Goal: Navigation & Orientation: Find specific page/section

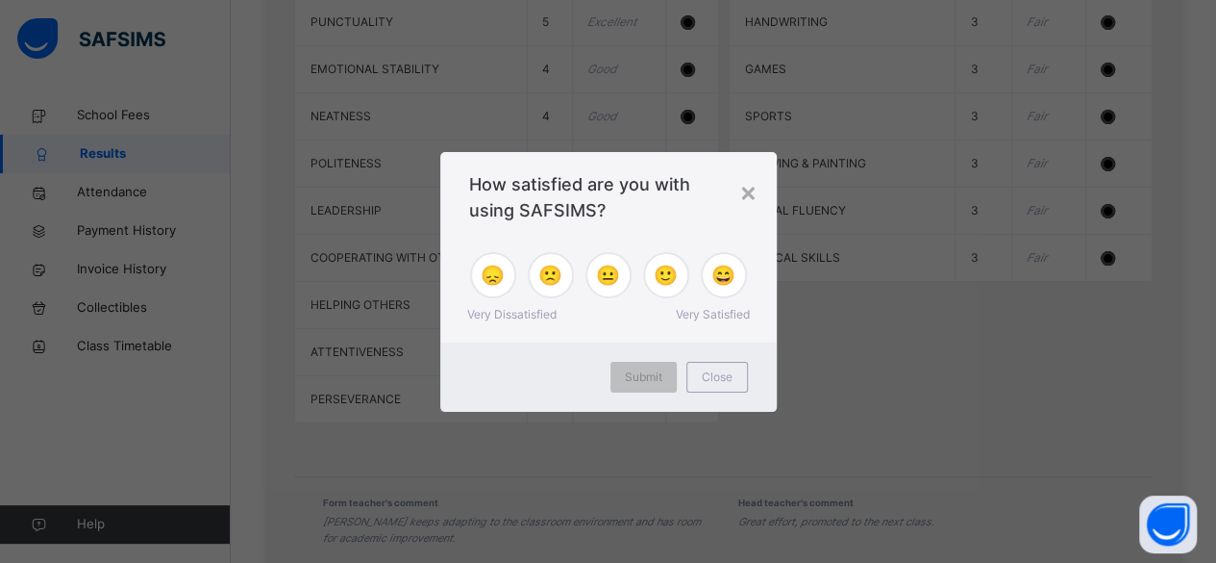
scroll to position [2360, 0]
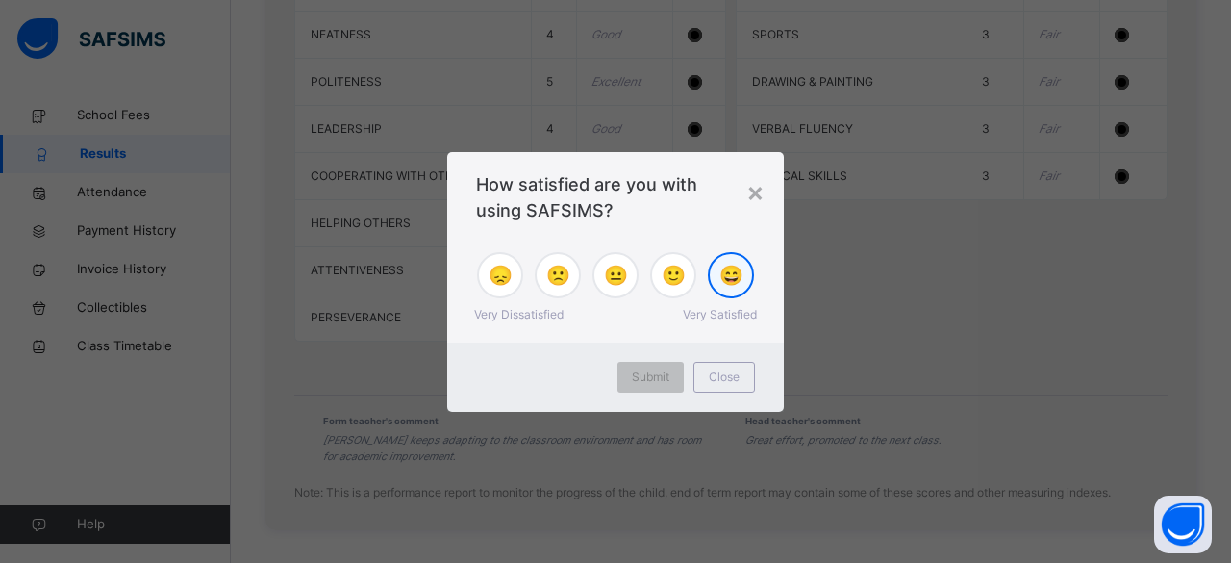
click at [729, 282] on span "😄" at bounding box center [731, 275] width 24 height 29
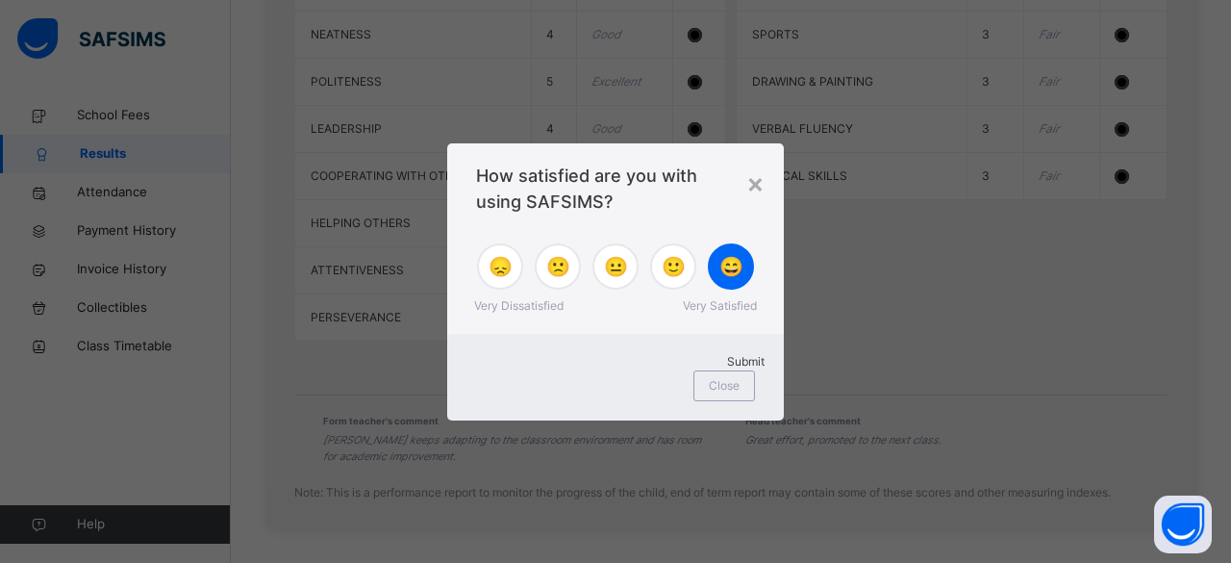
click at [727, 368] on span "Submit" at bounding box center [746, 361] width 38 height 14
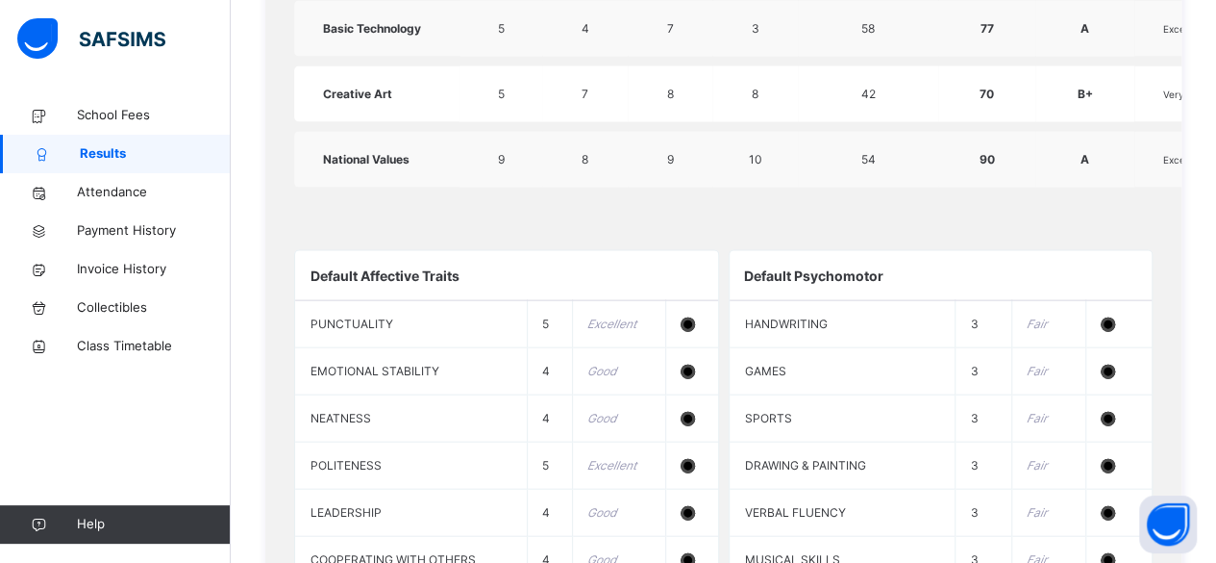
scroll to position [1975, 0]
click at [155, 343] on span "Class Timetable" at bounding box center [154, 346] width 154 height 19
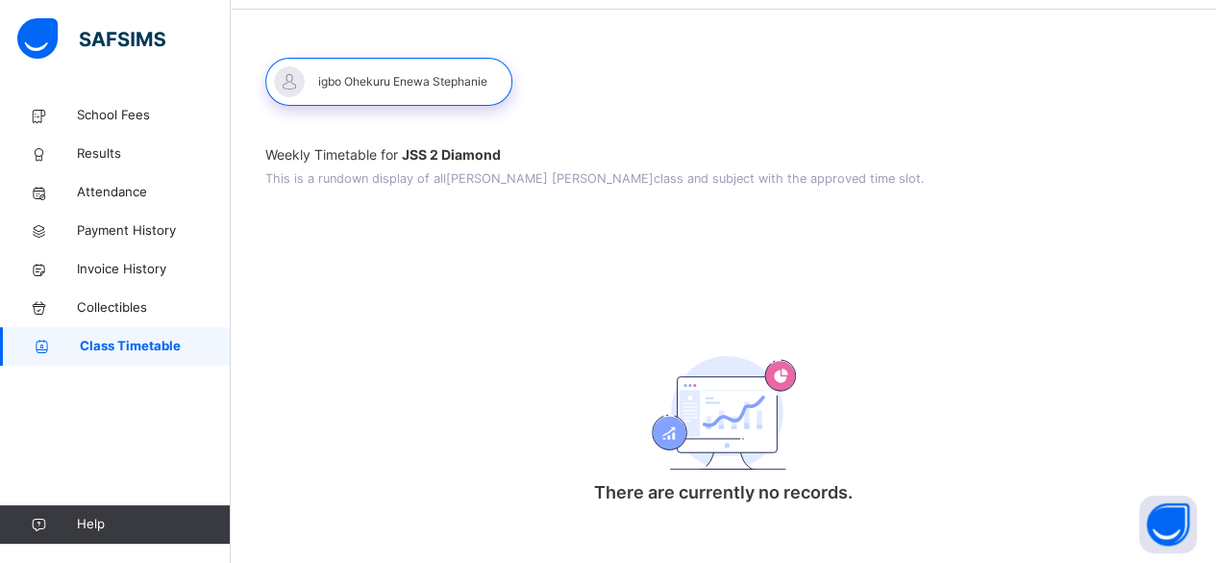
scroll to position [67, 0]
click at [129, 299] on span "Collectibles" at bounding box center [154, 307] width 154 height 19
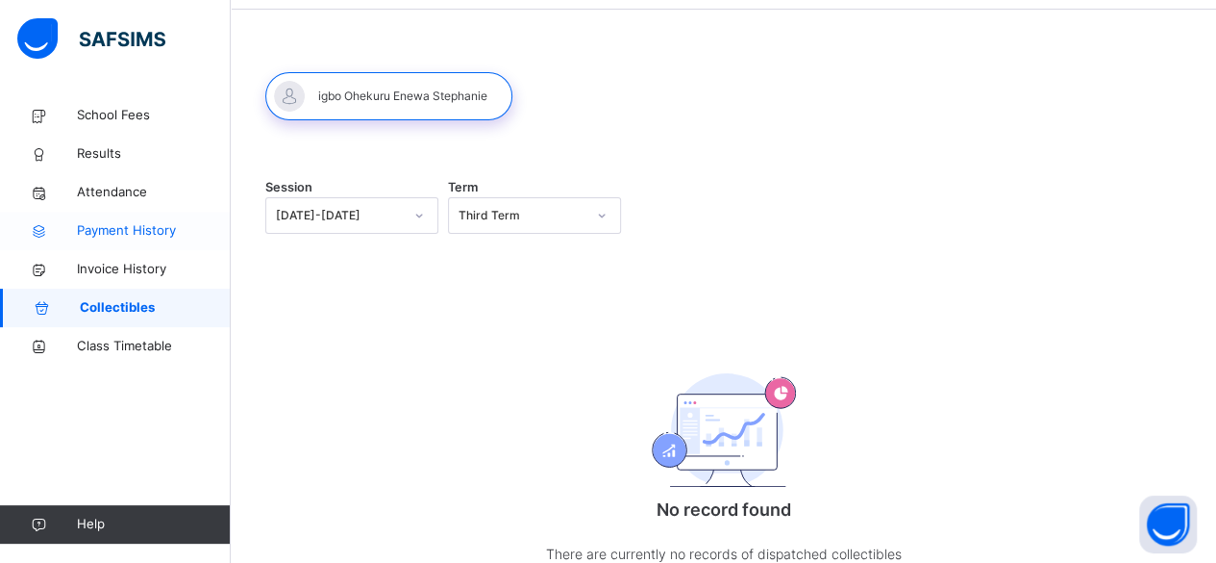
click at [144, 233] on span "Payment History" at bounding box center [154, 230] width 154 height 19
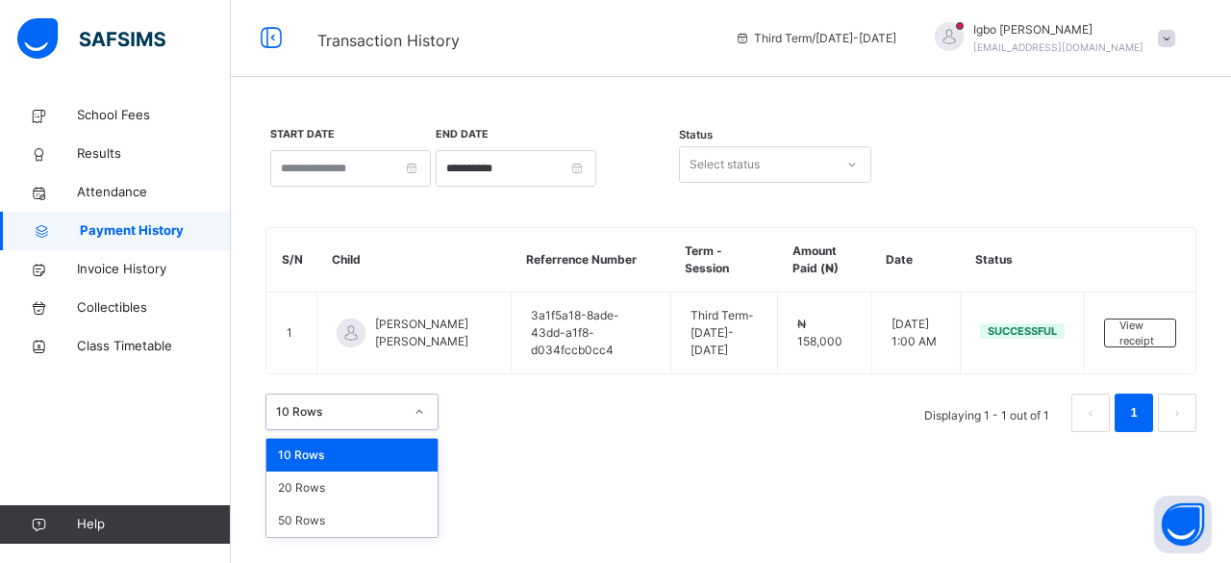
click at [419, 410] on icon at bounding box center [419, 411] width 12 height 19
click at [419, 410] on icon at bounding box center [419, 412] width 7 height 4
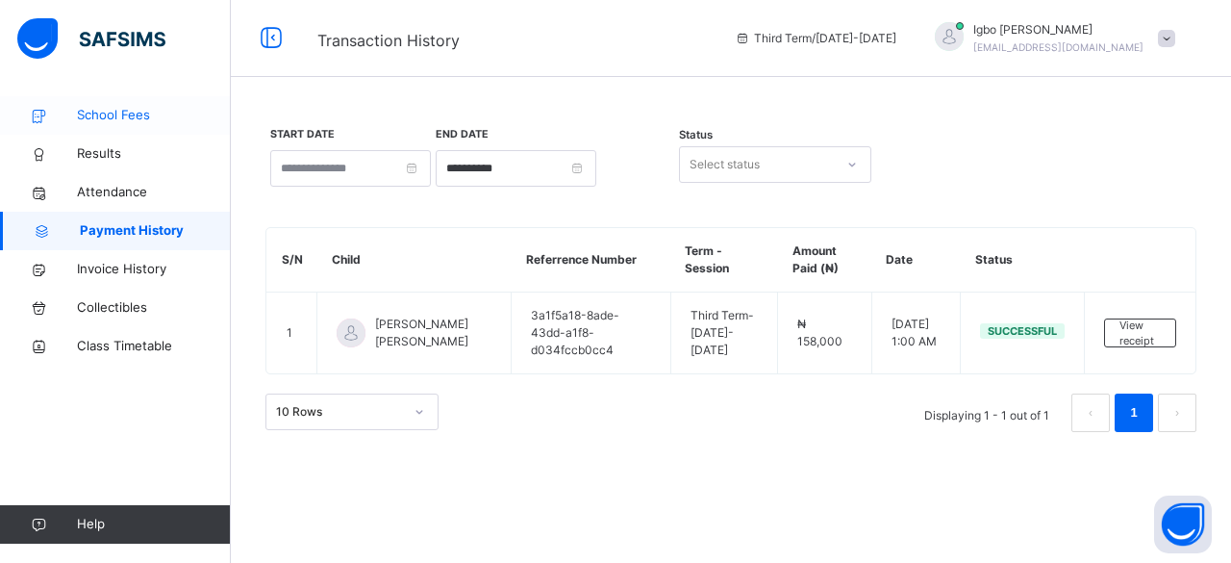
click at [98, 121] on span "School Fees" at bounding box center [154, 115] width 154 height 19
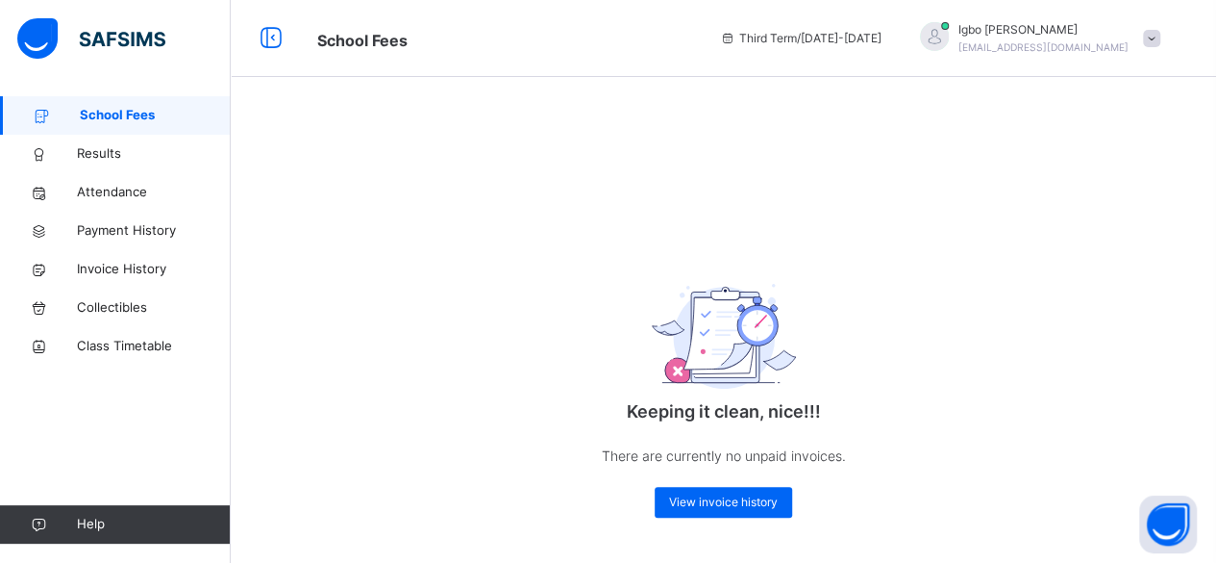
click at [1161, 38] on span at bounding box center [1151, 38] width 17 height 17
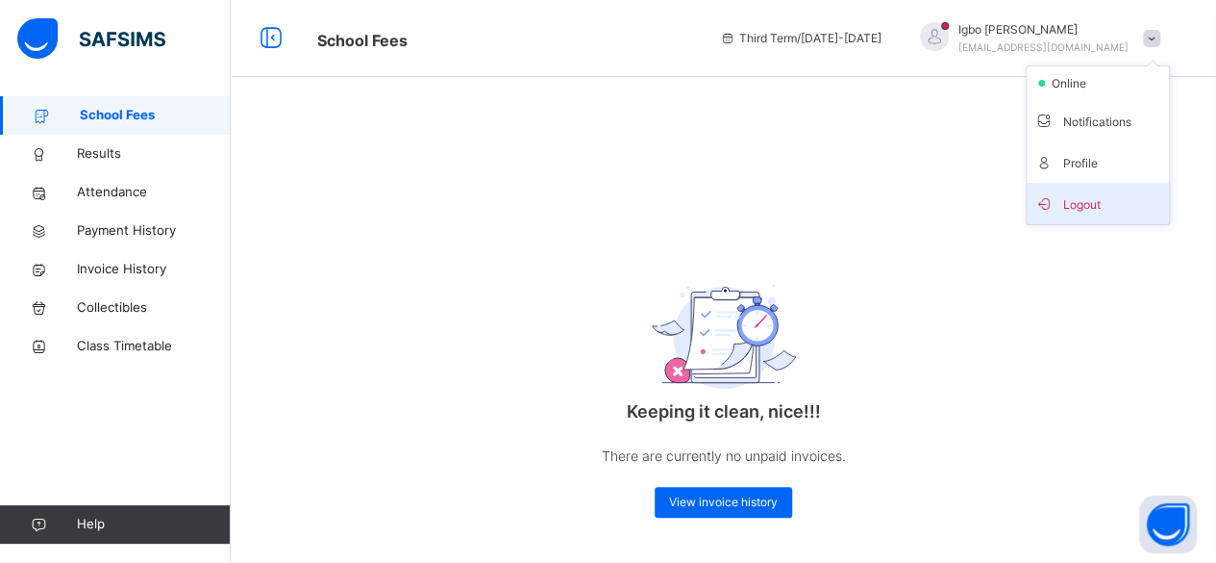
click at [1098, 203] on span "Logout" at bounding box center [1098, 203] width 127 height 26
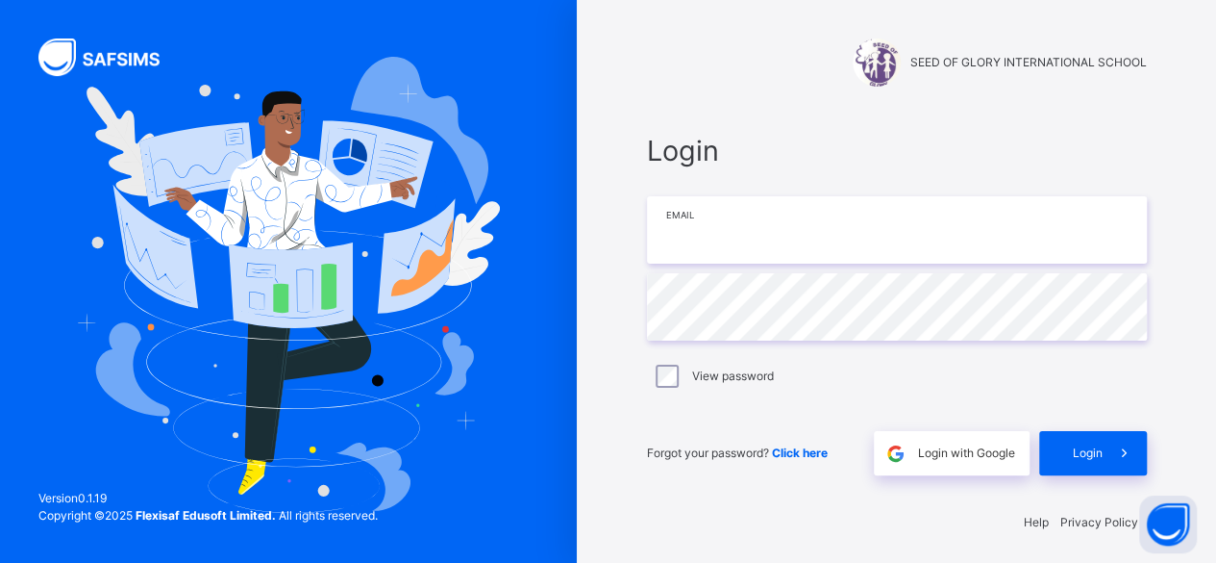
click at [770, 228] on input "email" at bounding box center [897, 229] width 500 height 67
type input "**********"
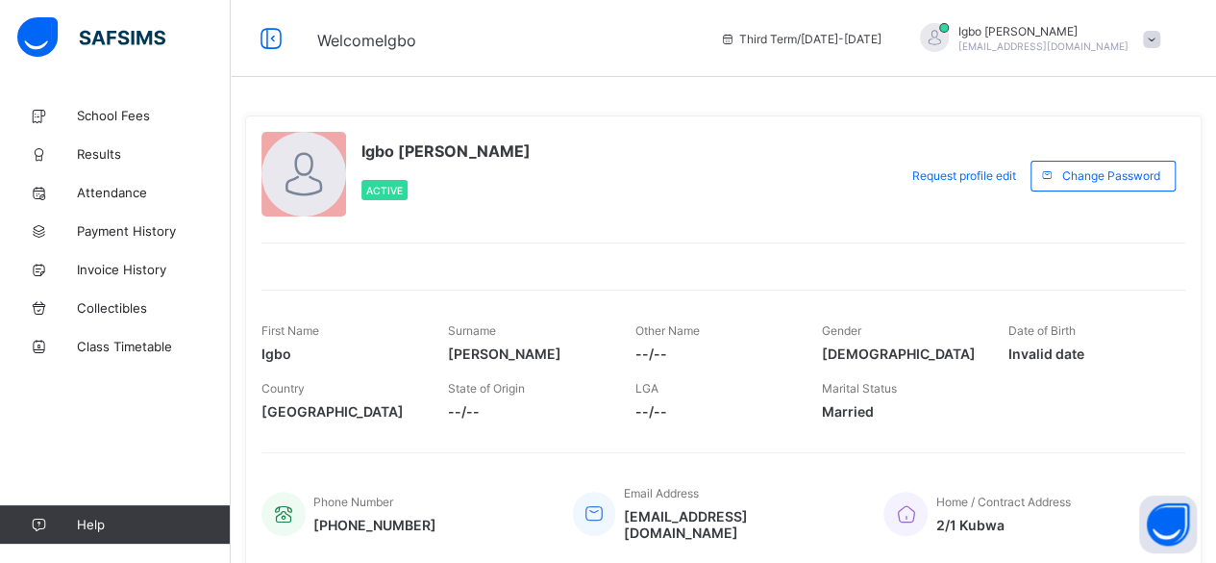
click at [1161, 34] on span at bounding box center [1151, 39] width 17 height 17
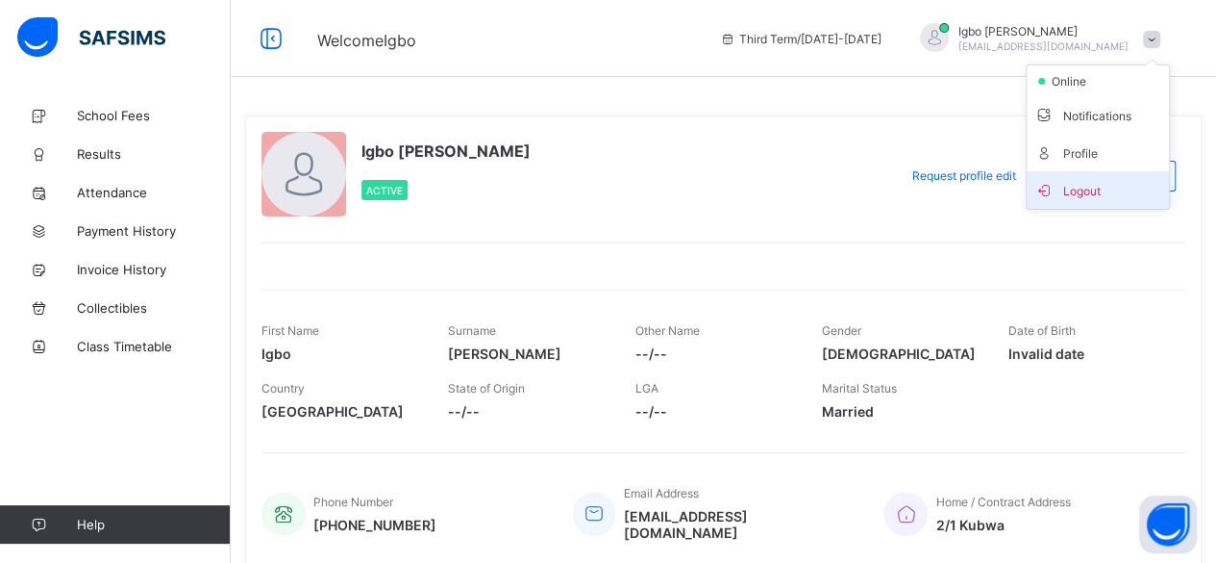
click at [1098, 188] on span "Logout" at bounding box center [1098, 190] width 127 height 22
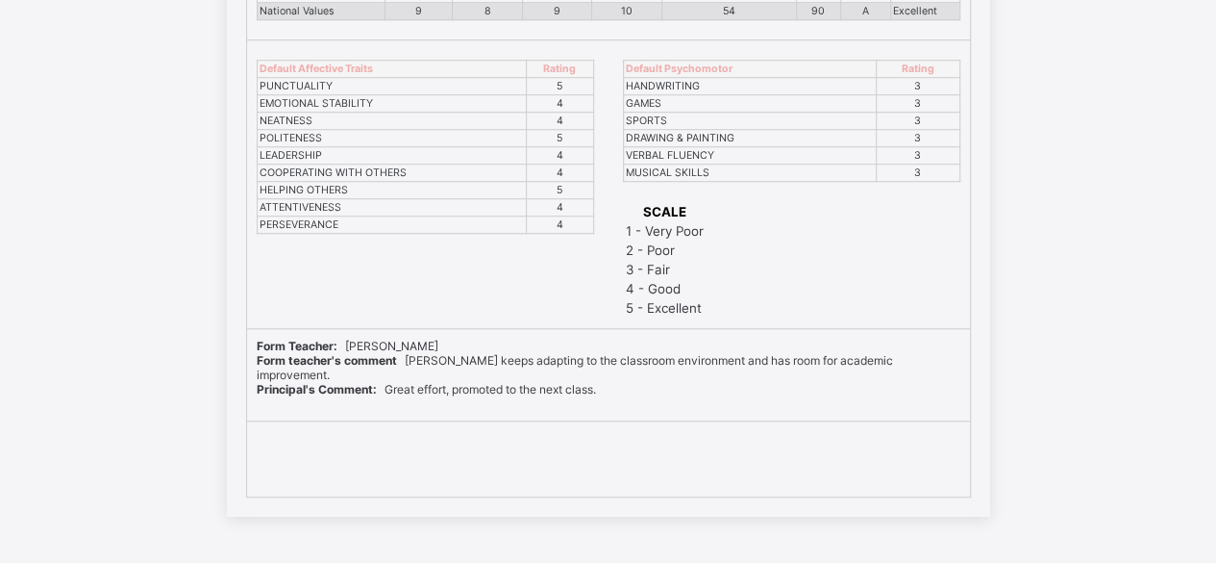
scroll to position [679, 0]
